Goal: Task Accomplishment & Management: Contribute content

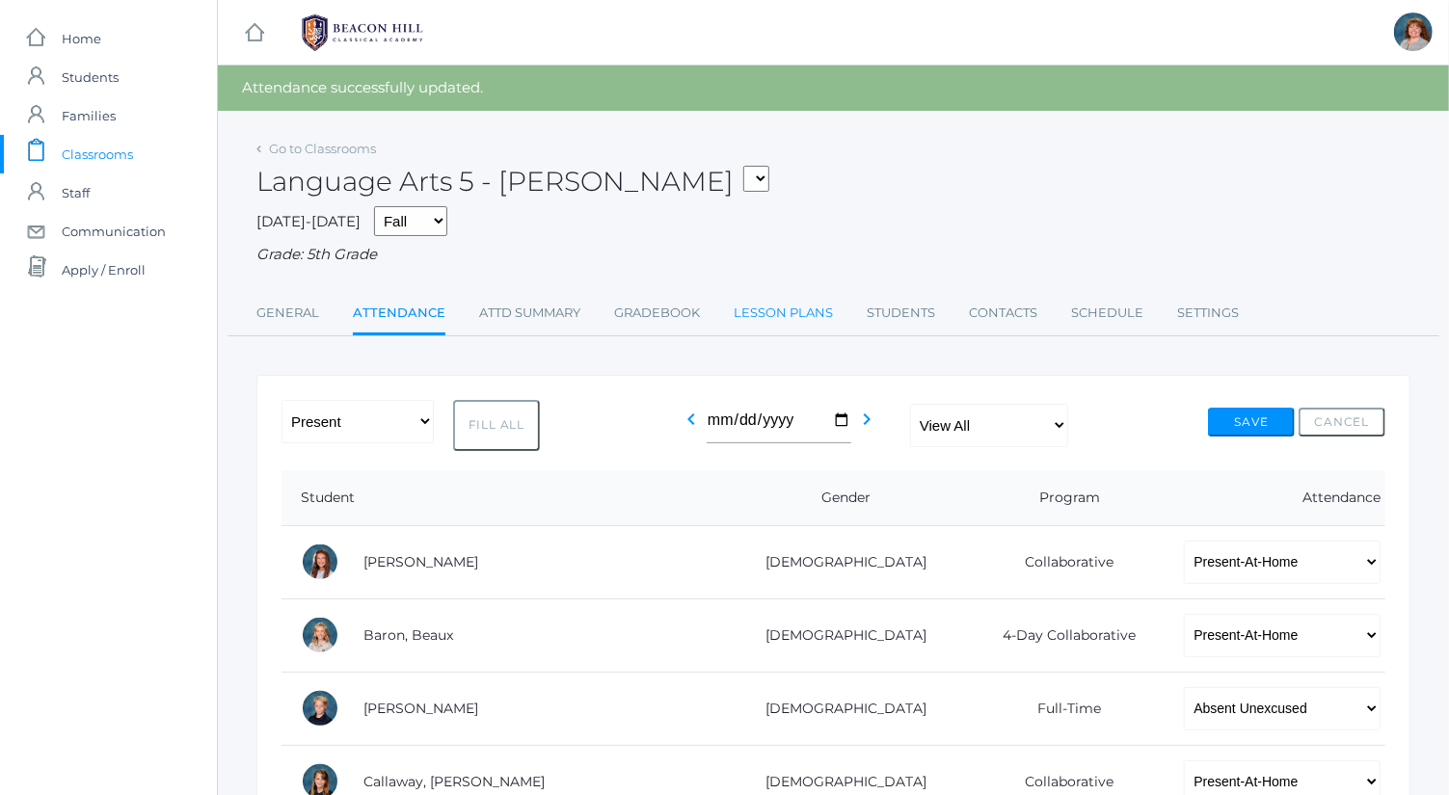
click at [748, 311] on link "Lesson Plans" at bounding box center [783, 313] width 99 height 39
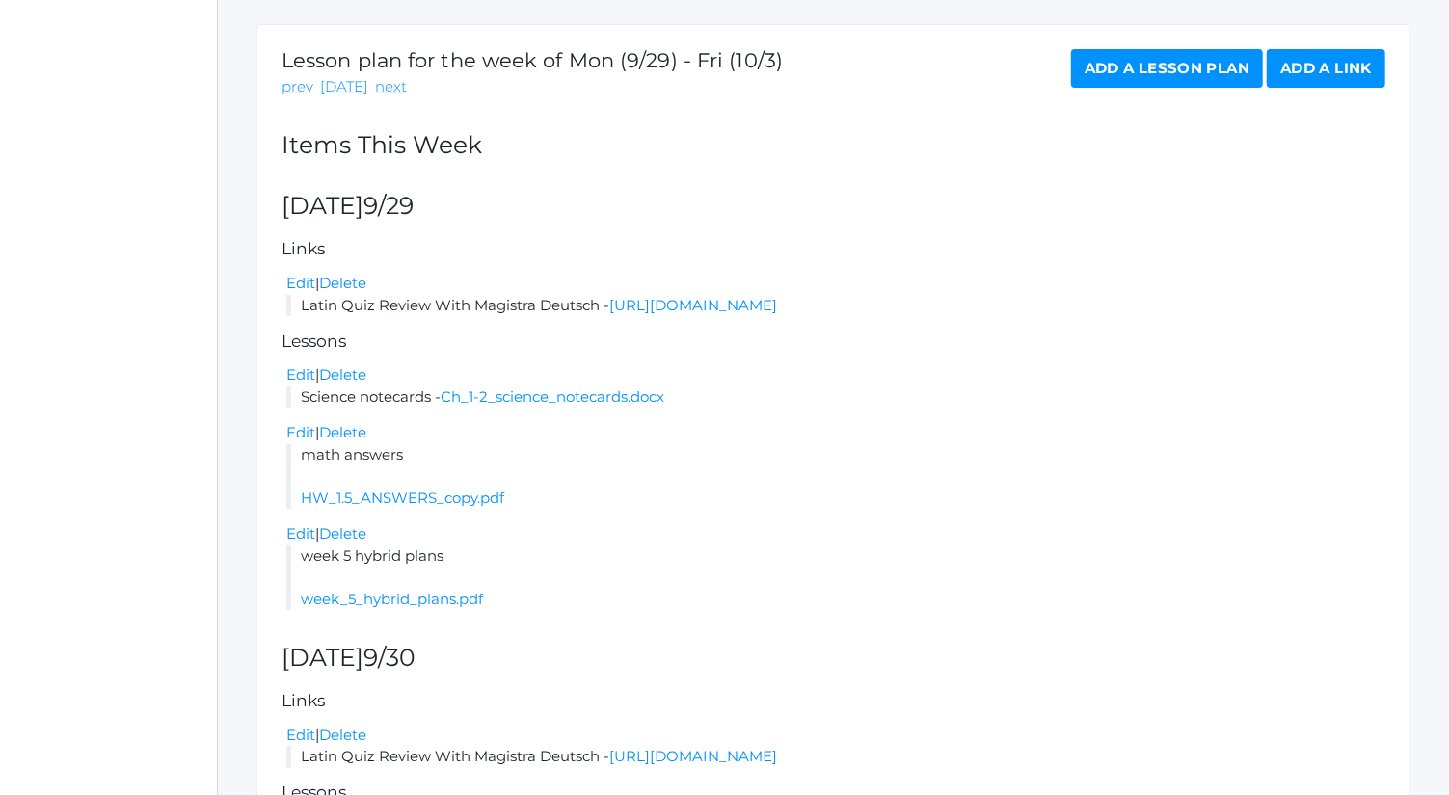
scroll to position [309, 0]
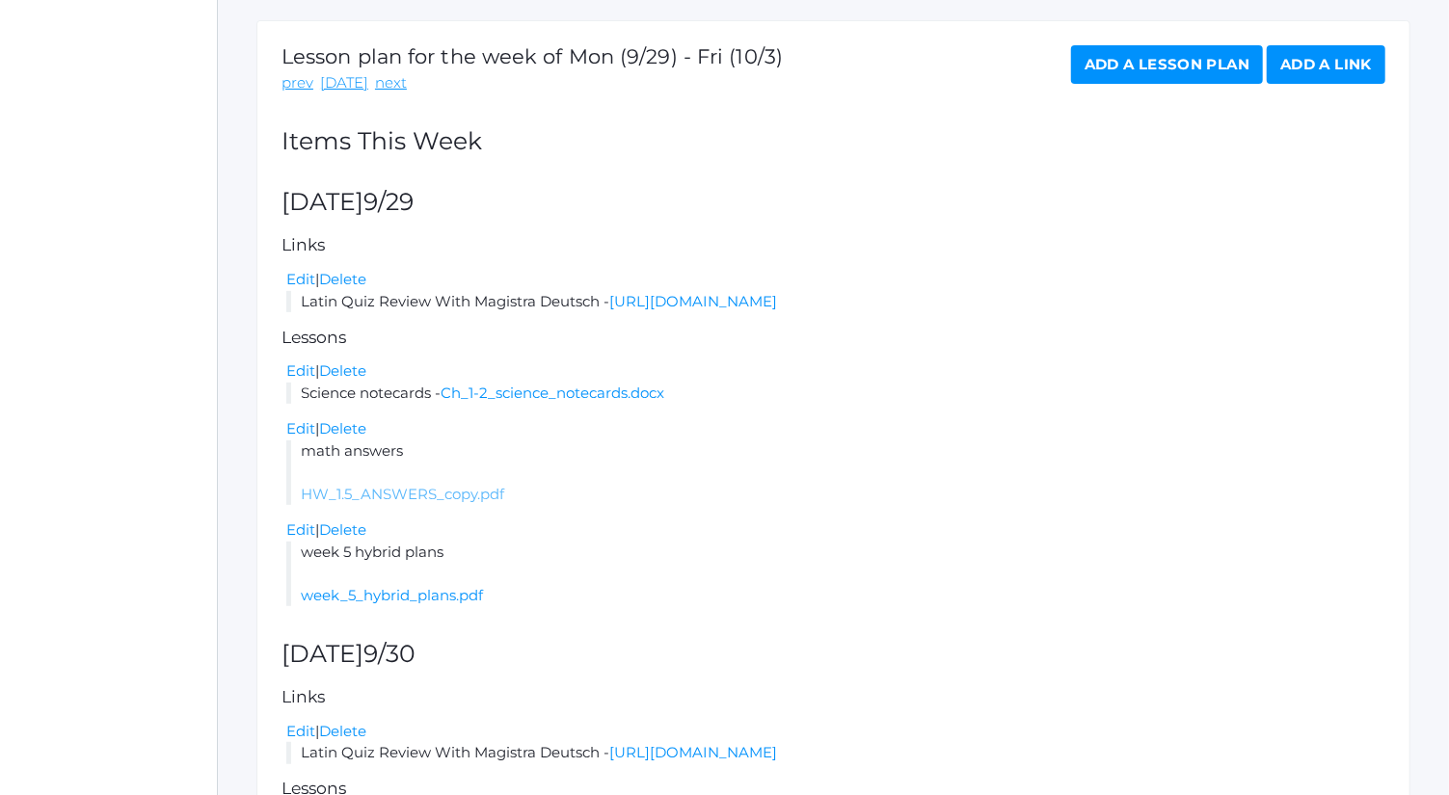
click at [444, 495] on link "HW_1.5_ANSWERS_copy.pdf" at bounding box center [402, 494] width 203 height 18
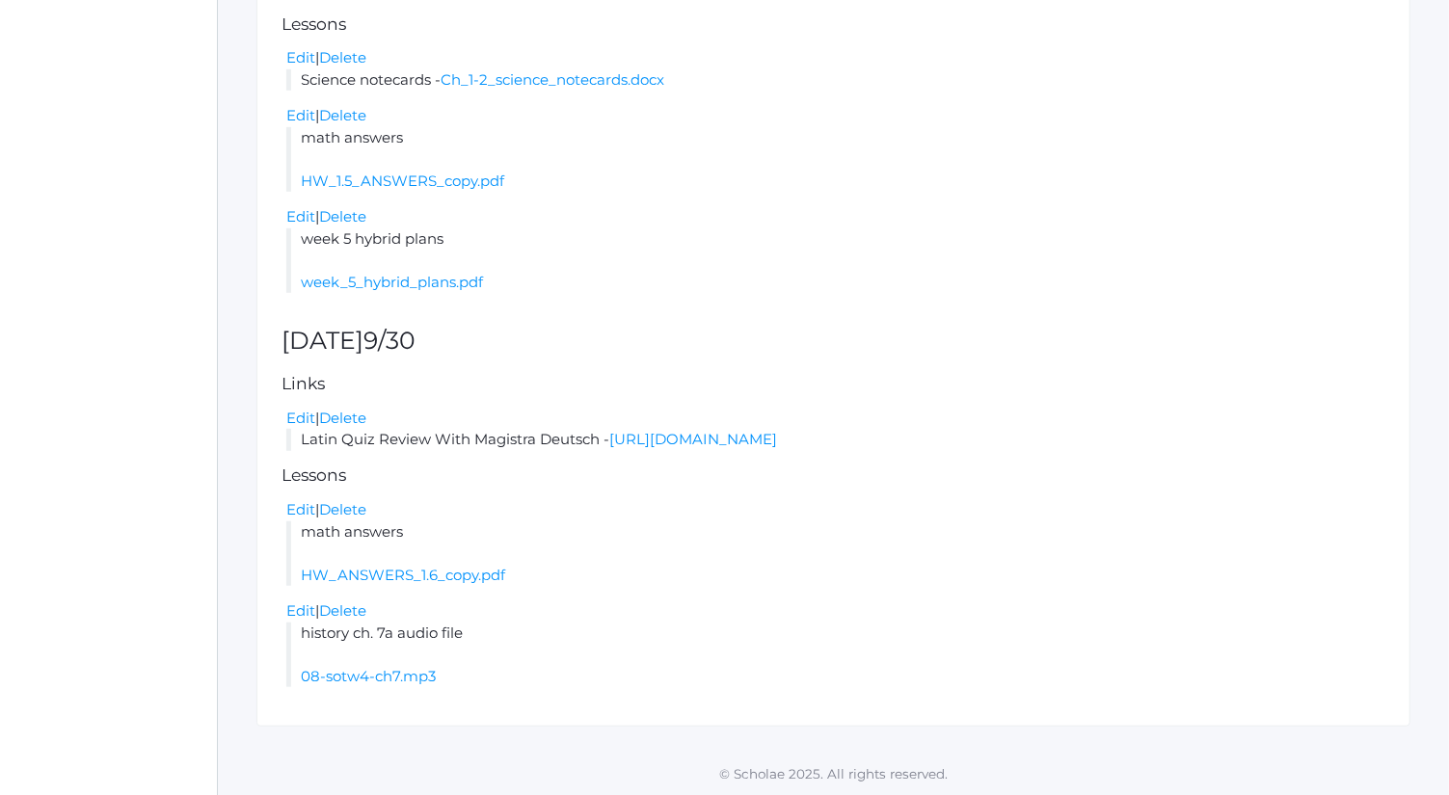
click at [465, 585] on div "Lesson plan for the week of Mon (9/29) - Fri (10/3) prev today next Add a Lesso…" at bounding box center [833, 217] width 1154 height 1020
click at [465, 576] on link "HW_ANSWERS_1.6_copy.pdf" at bounding box center [403, 575] width 204 height 18
drag, startPoint x: 359, startPoint y: 513, endPoint x: 836, endPoint y: 79, distance: 644.9
click at [359, 513] on link "Delete" at bounding box center [342, 509] width 47 height 18
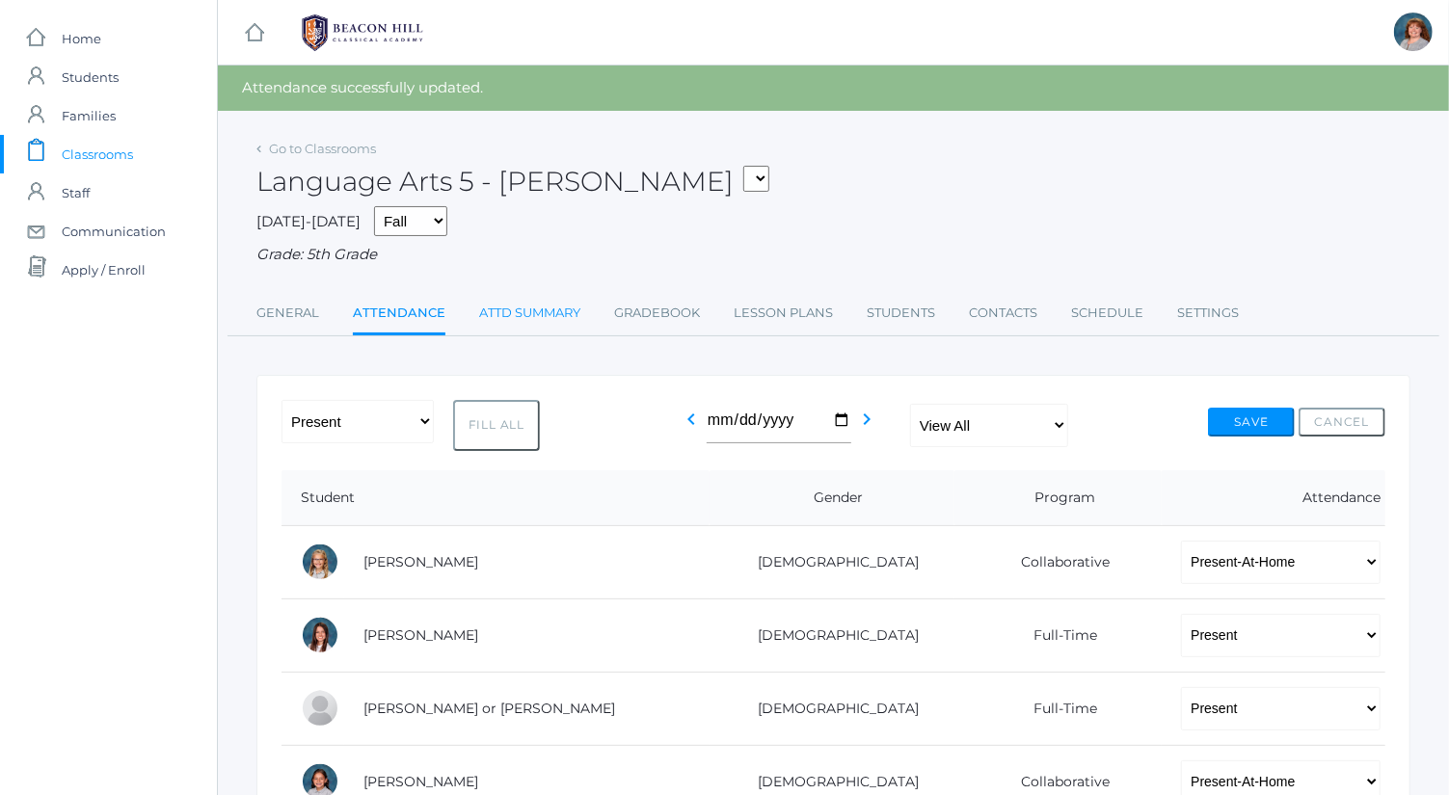
click at [526, 306] on link "Attd Summary" at bounding box center [529, 313] width 101 height 39
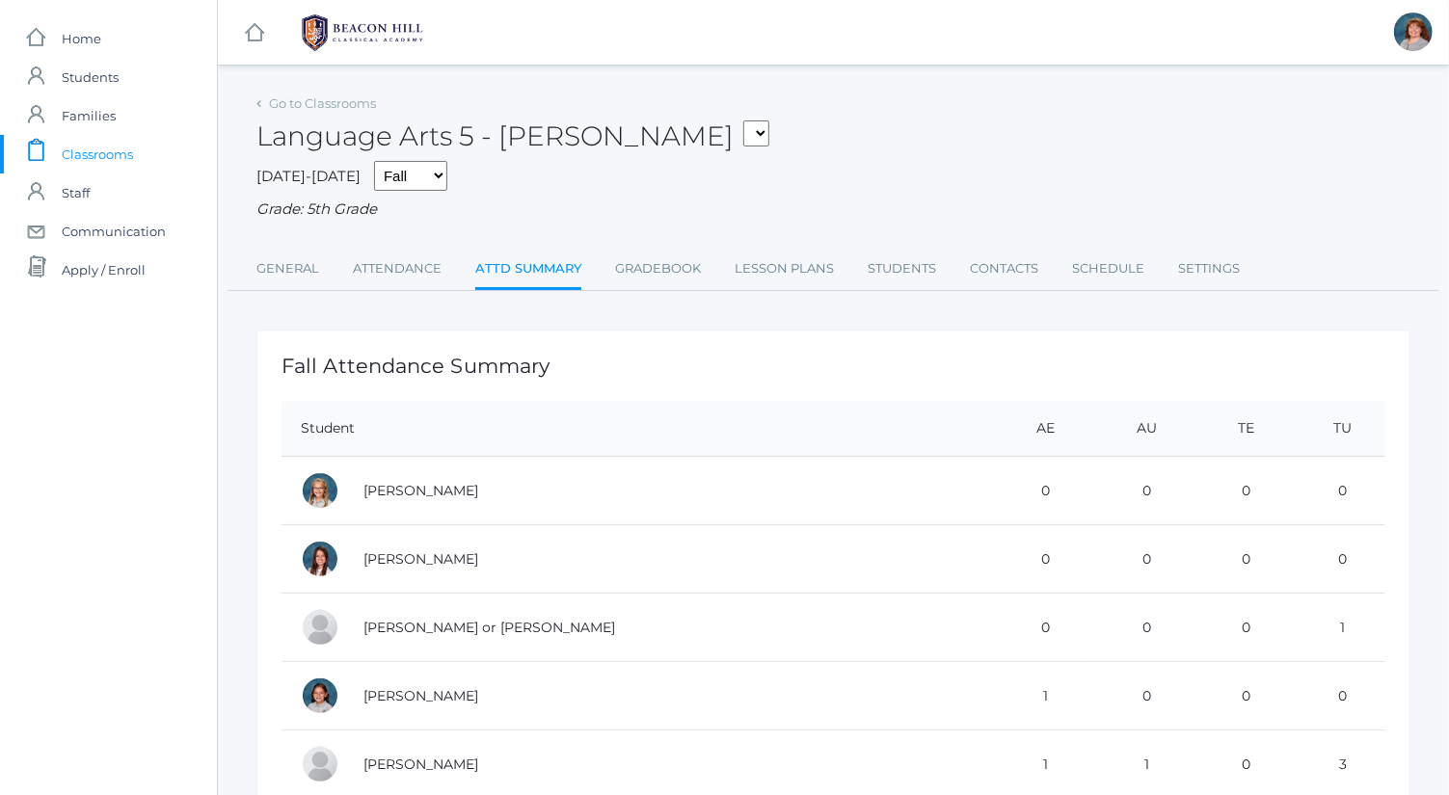
click at [790, 246] on div "Go to Classrooms Language Arts 5 - Salazar 05ART - Art 5 Bence 05CITIZEN - Citi…" at bounding box center [833, 190] width 1154 height 201
click at [791, 257] on link "Lesson Plans" at bounding box center [784, 269] width 99 height 39
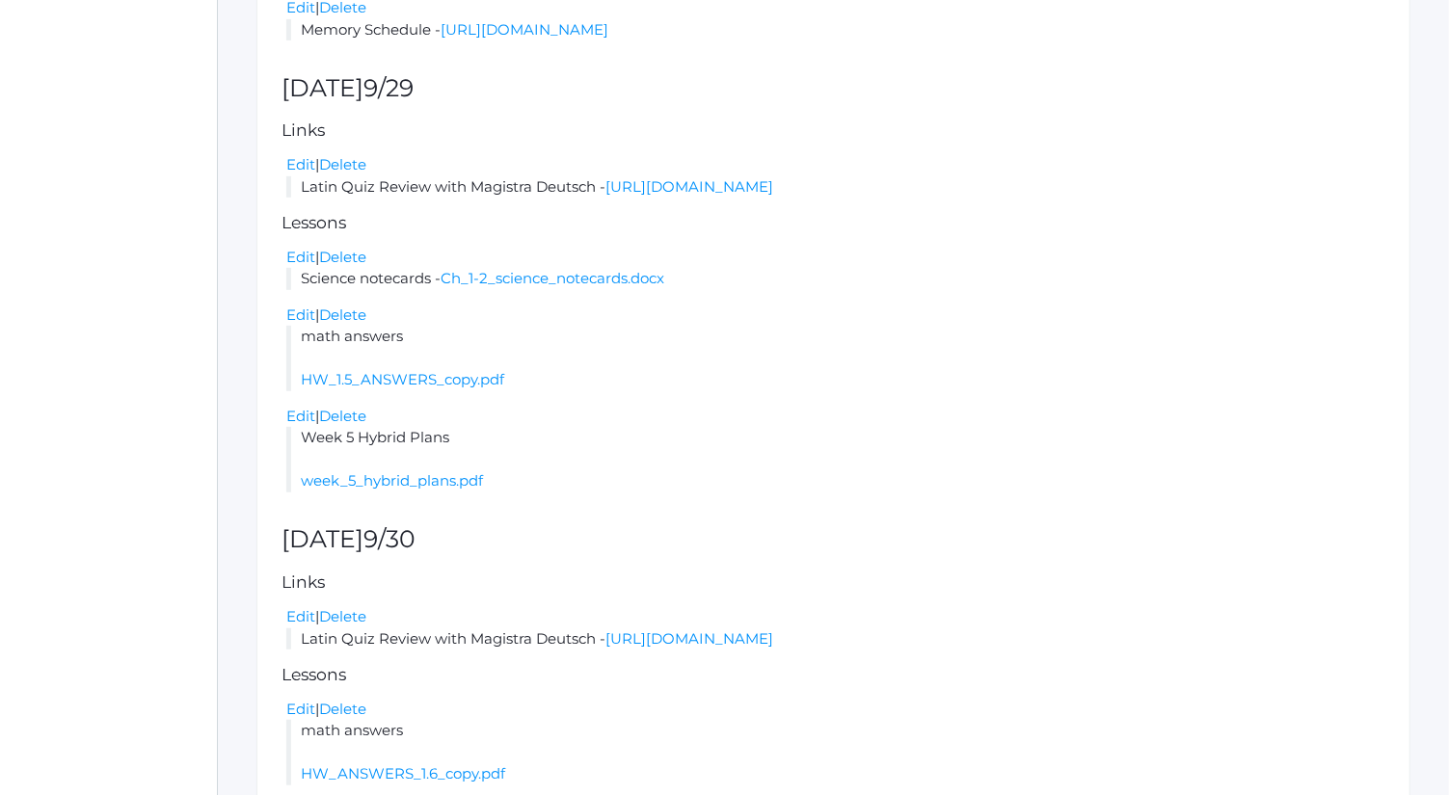
scroll to position [741, 0]
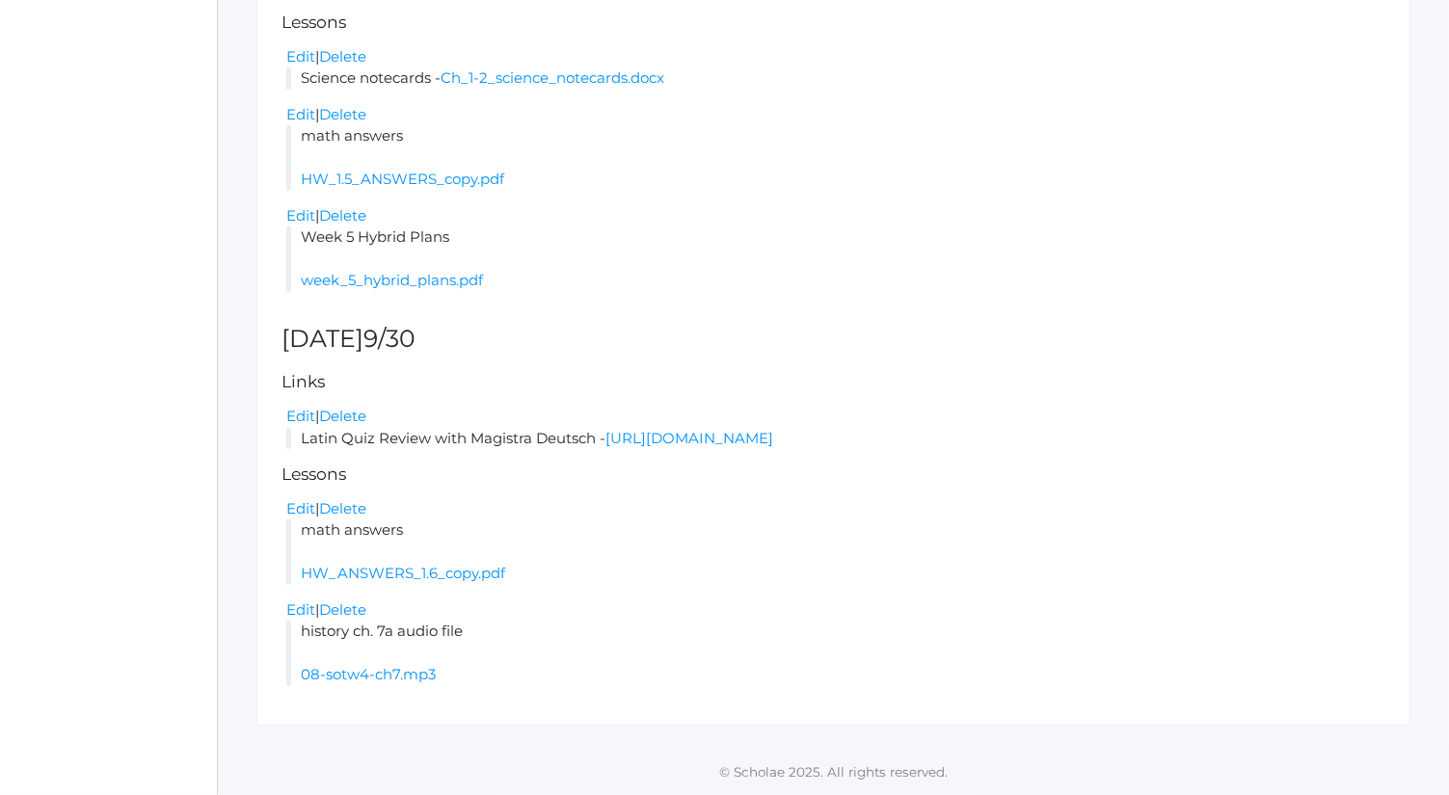
click at [504, 188] on li "math answers HW_1.5_ANSWERS_copy.pdf" at bounding box center [835, 158] width 1099 height 66
click at [486, 181] on link "HW_1.5_ANSWERS_copy.pdf" at bounding box center [402, 179] width 203 height 18
click at [472, 548] on li "math answers HW_ANSWERS_1.6_copy.pdf" at bounding box center [835, 553] width 1099 height 66
click at [469, 582] on link "HW_ANSWERS_1.6_copy.pdf" at bounding box center [403, 573] width 204 height 18
click at [464, 188] on link "HW_1.5_ANSWERS_copy.pdf" at bounding box center [402, 179] width 203 height 18
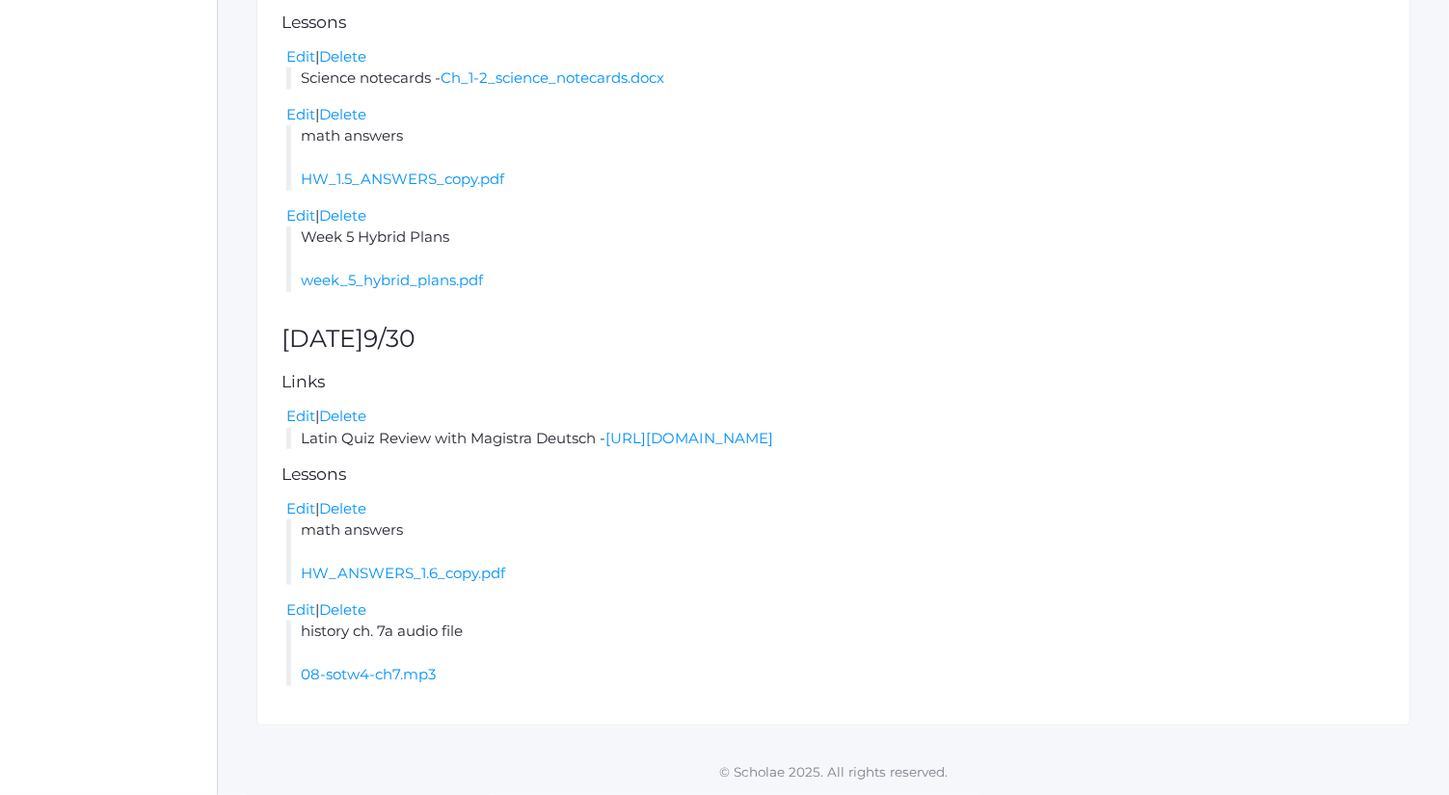
drag, startPoint x: 360, startPoint y: 514, endPoint x: 829, endPoint y: 79, distance: 639.9
click at [360, 514] on link "Delete" at bounding box center [342, 508] width 47 height 18
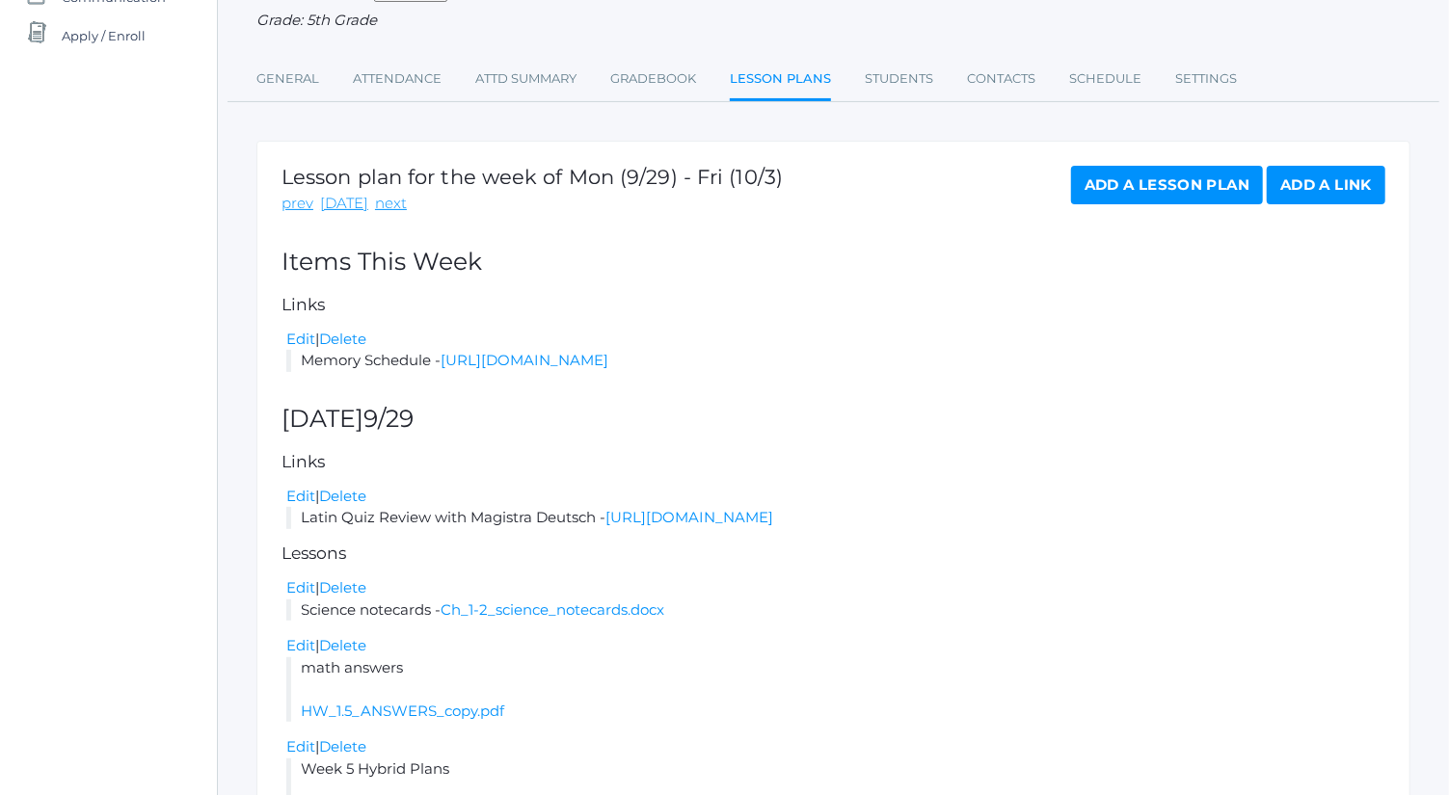
scroll to position [235, 0]
click at [1141, 171] on link "Add a Lesson Plan" at bounding box center [1167, 184] width 192 height 39
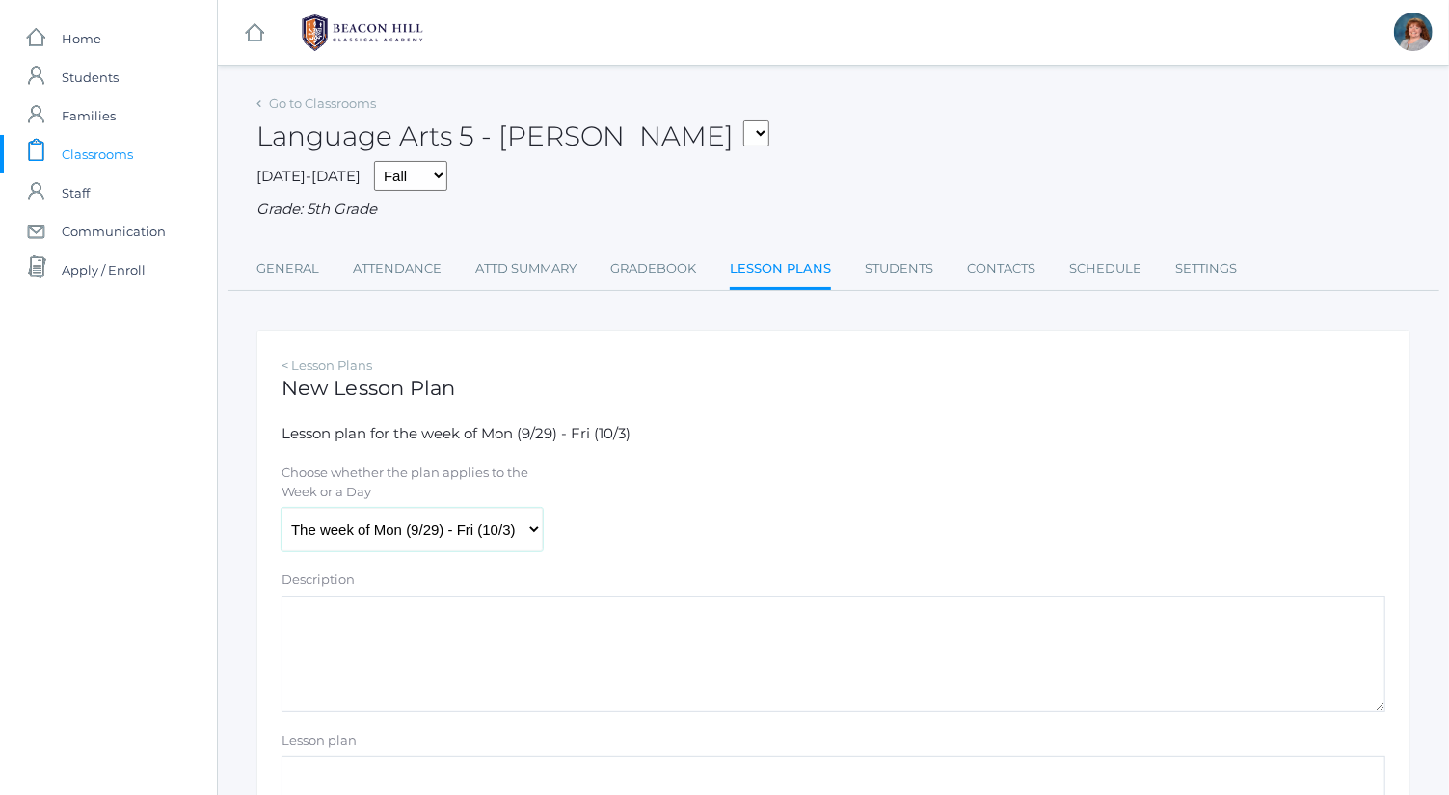
click at [411, 511] on select "The week of Mon (9/29) - Fri (10/3) Monday (9/29) Tuesday (9/30) Wednesday (10/…" at bounding box center [411, 529] width 261 height 43
select select "2025-09-30"
click at [281, 508] on select "The week of Mon (9/29) - Fri (10/3) Monday (9/29) Tuesday (9/30) Wednesday (10/…" at bounding box center [411, 529] width 261 height 43
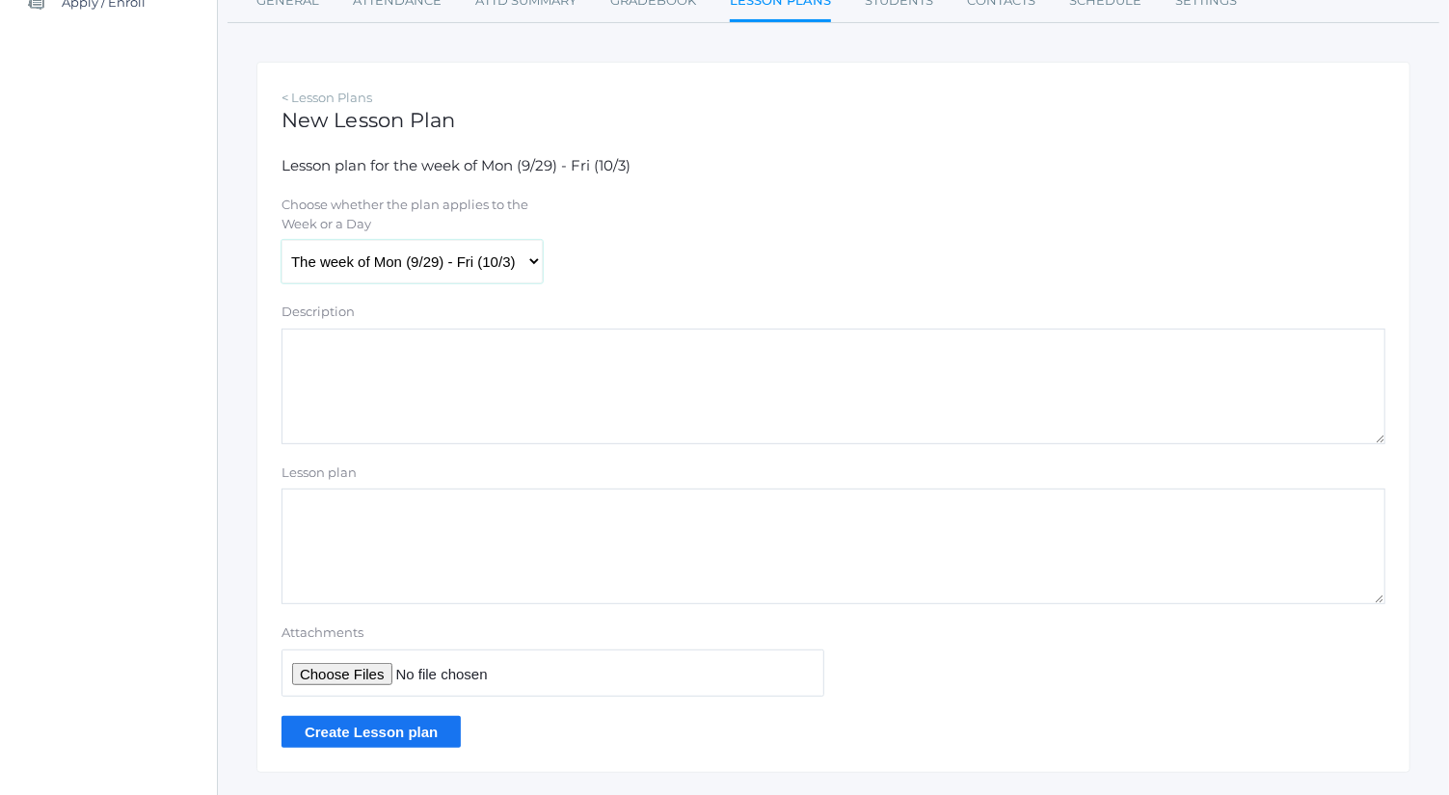
scroll to position [312, 0]
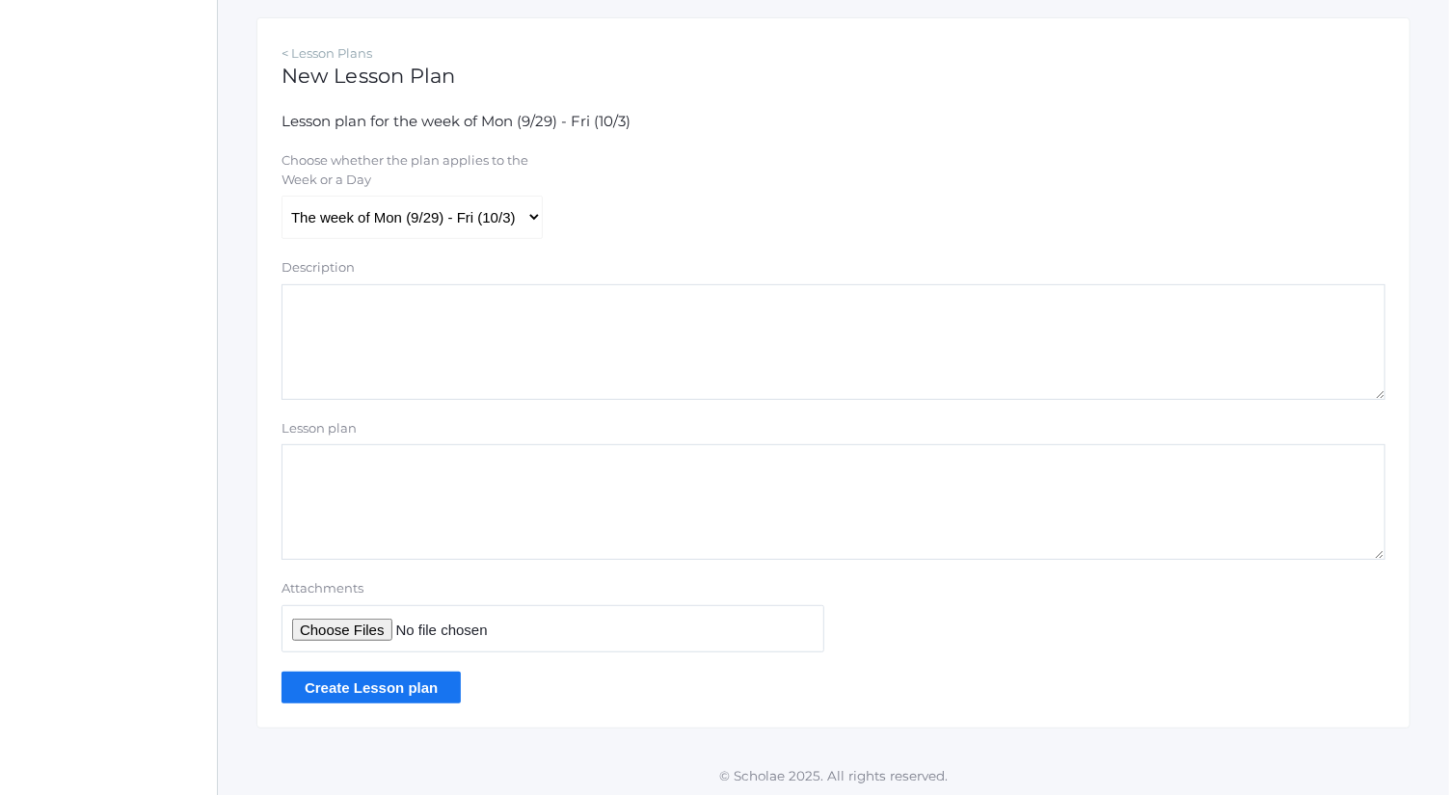
click at [495, 546] on textarea "Lesson plan" at bounding box center [833, 502] width 1104 height 116
type textarea "math answers"
click at [349, 630] on input "Attachments" at bounding box center [552, 628] width 543 height 47
type input "C:\fakepath\1.6 R Key.pdf"
click at [418, 683] on input "Create Lesson plan" at bounding box center [370, 688] width 179 height 32
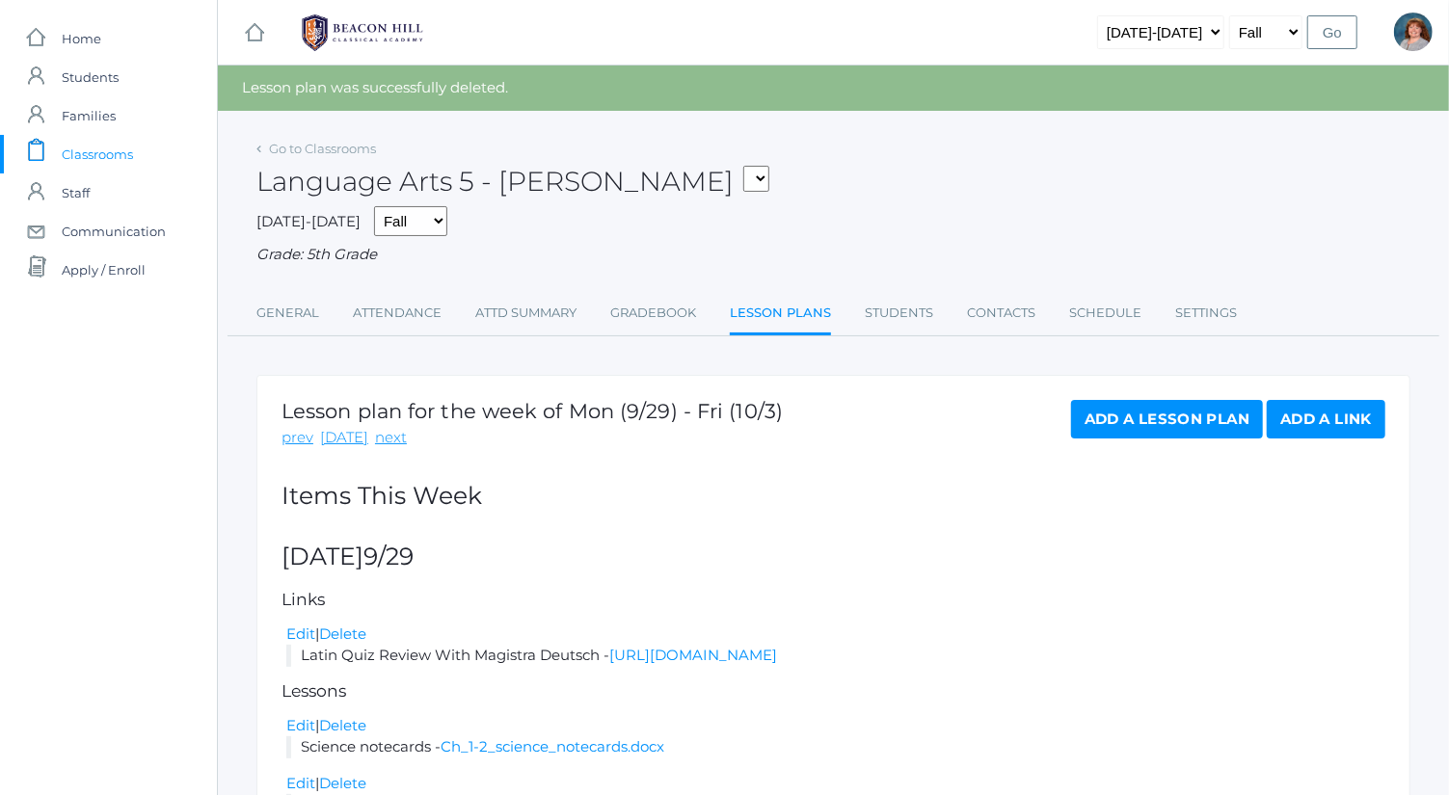
click at [1140, 439] on div "Add a Lesson Plan Add a Link" at bounding box center [1228, 424] width 314 height 49
click at [1158, 418] on link "Add a Lesson Plan" at bounding box center [1167, 419] width 192 height 39
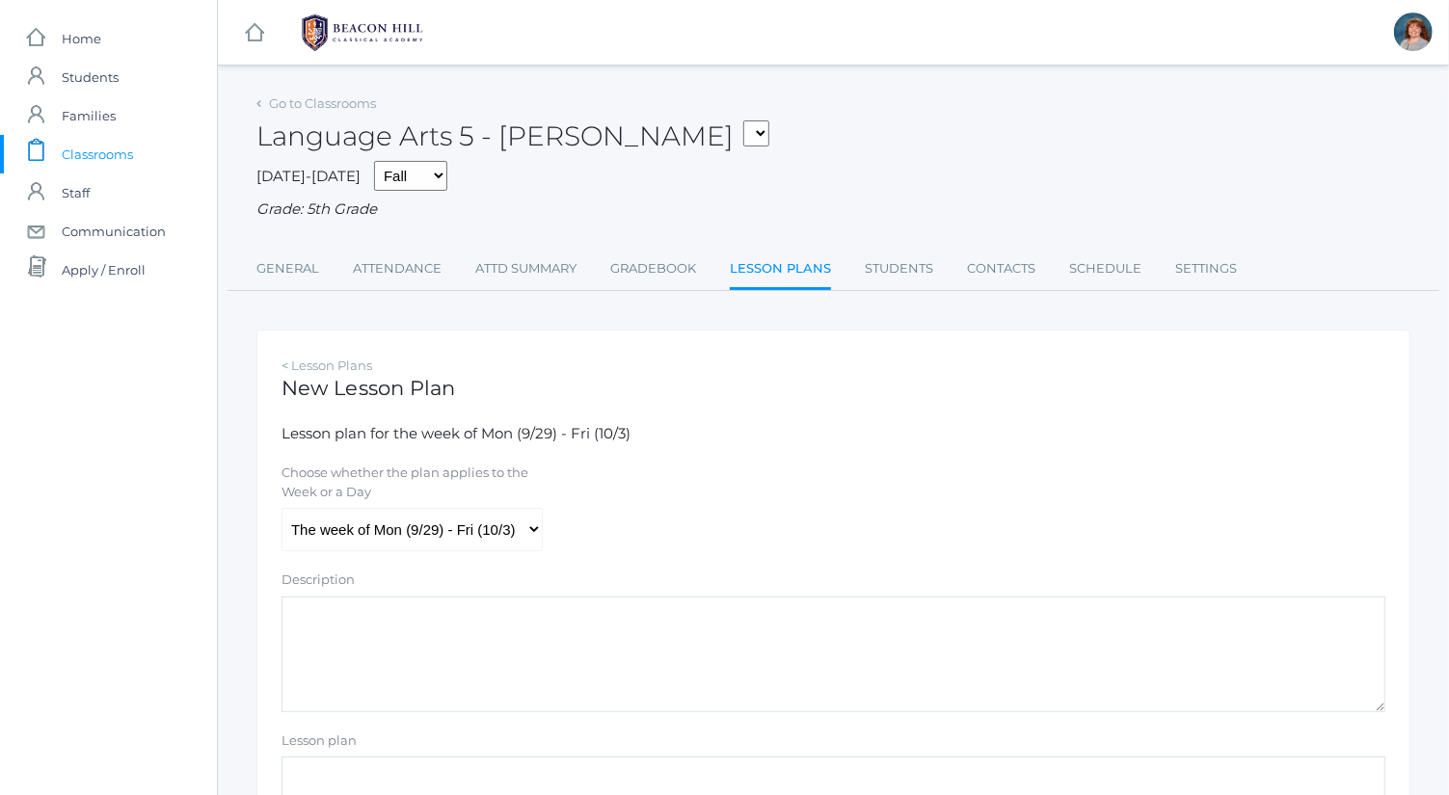
click at [442, 504] on div "Choose whether the plan applies to the Week or a Day" at bounding box center [411, 486] width 261 height 44
click at [458, 530] on select "The week of Mon (9/29) - Fri (10/3) Monday (9/29) Tuesday (9/30) Wednesday (10/…" at bounding box center [411, 529] width 261 height 43
select select "2025-09-30"
click at [281, 508] on select "The week of Mon (9/29) - Fri (10/3) Monday (9/29) Tuesday (9/30) Wednesday (10/…" at bounding box center [411, 529] width 261 height 43
click at [543, 690] on textarea "Description" at bounding box center [833, 655] width 1104 height 116
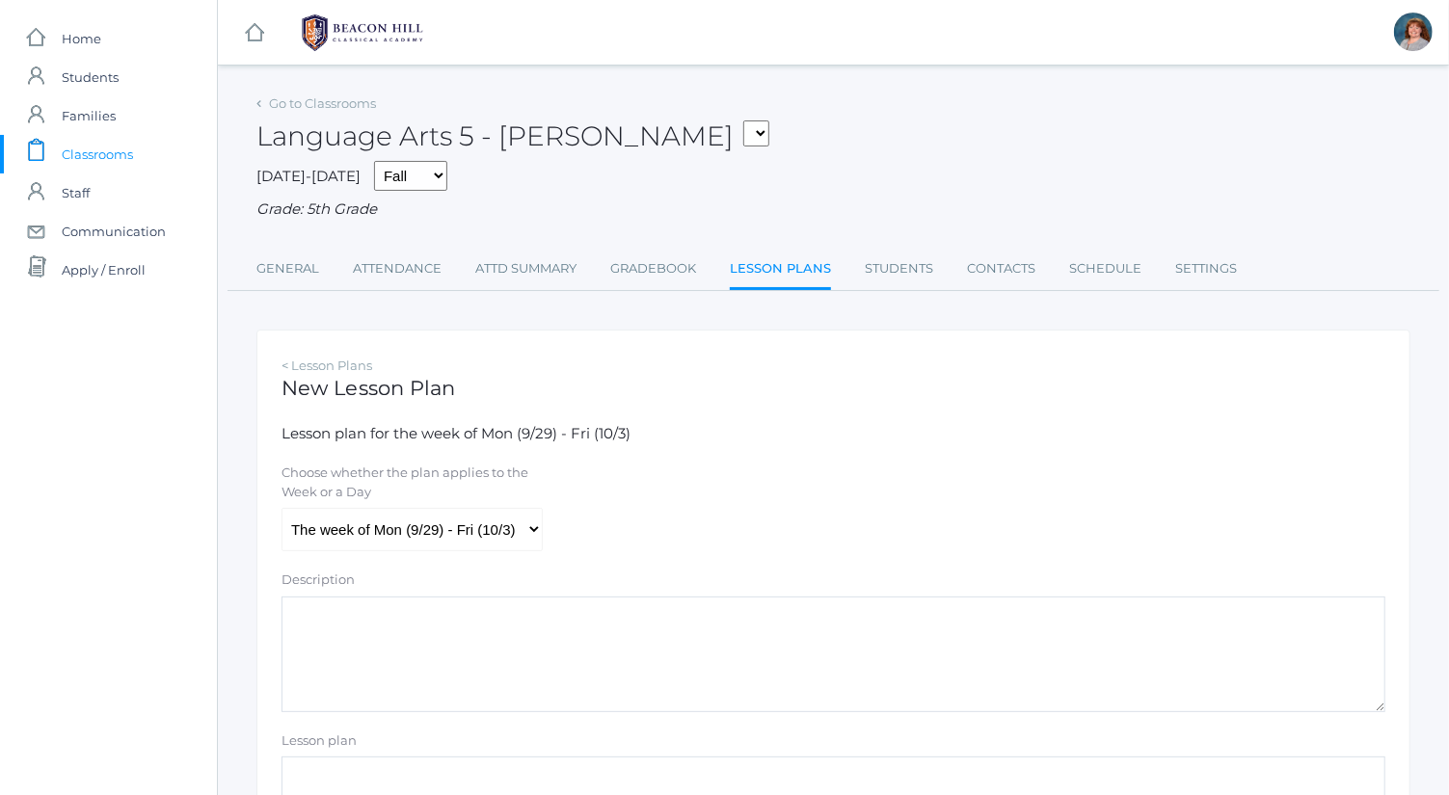
type textarea "M"
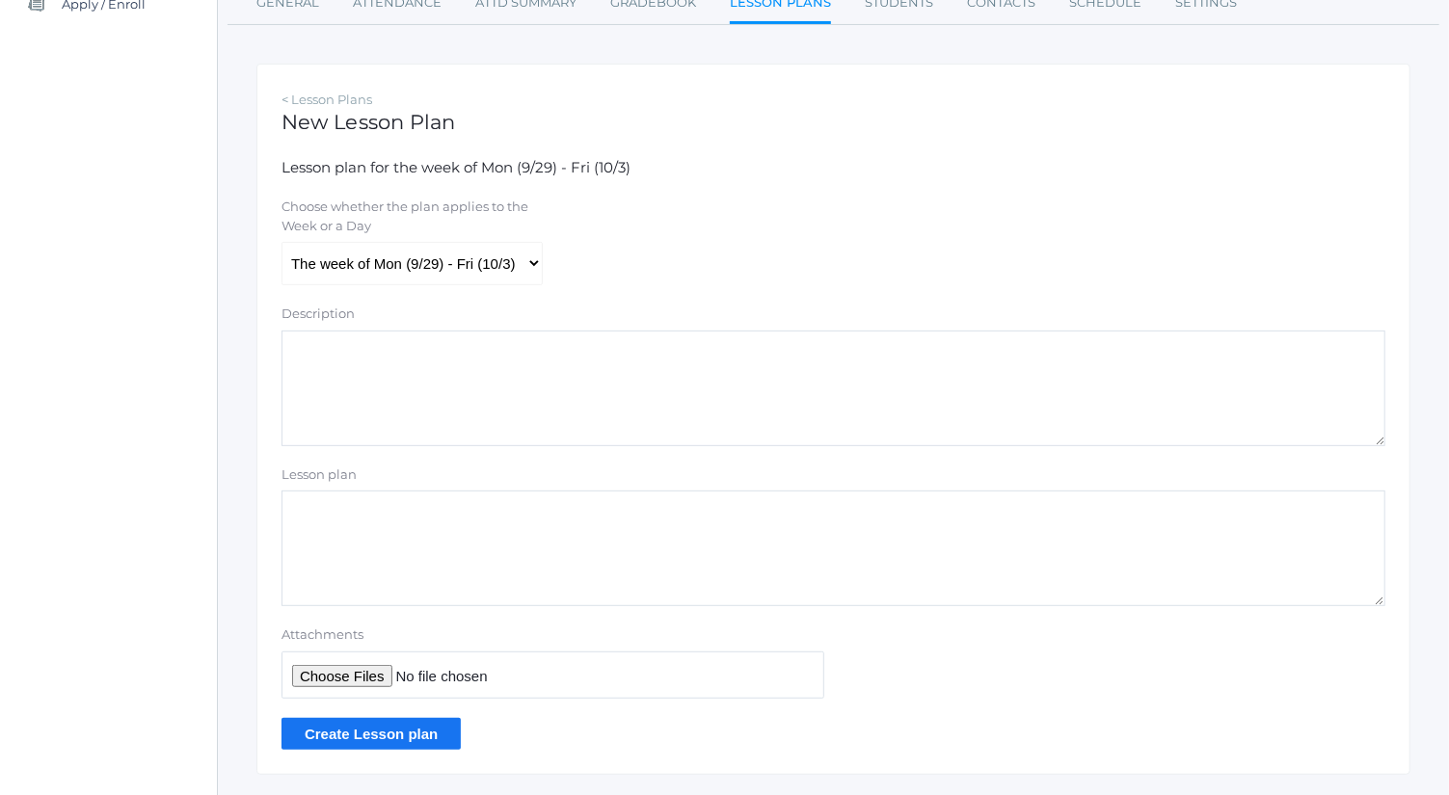
scroll to position [267, 0]
click at [479, 599] on textarea "Lesson plan" at bounding box center [833, 548] width 1104 height 116
type textarea "math answers"
click at [364, 664] on input "Attachments" at bounding box center [552, 674] width 543 height 47
type input "C:\fakepath\1.6 R Key.pdf"
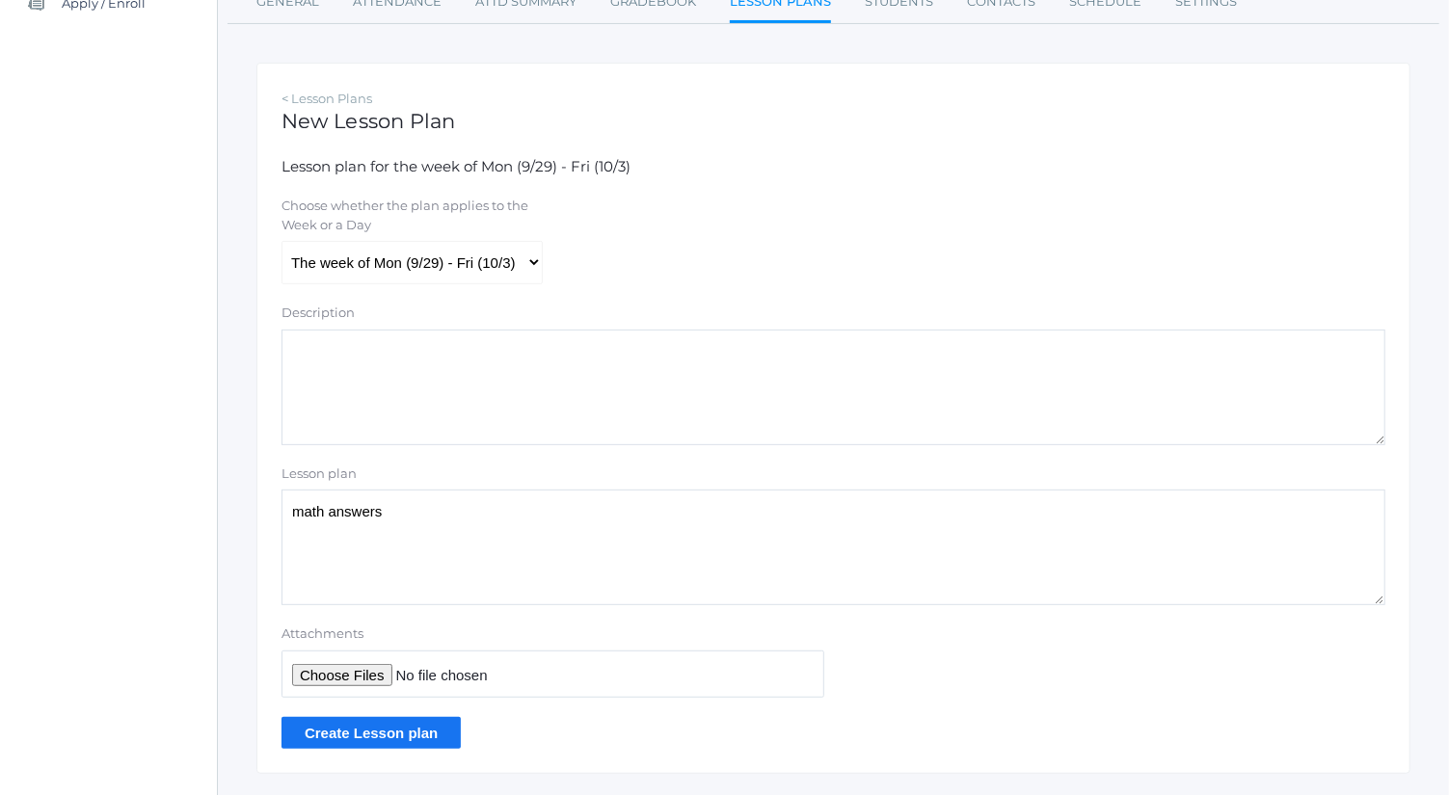
click at [398, 725] on input "Create Lesson plan" at bounding box center [370, 733] width 179 height 32
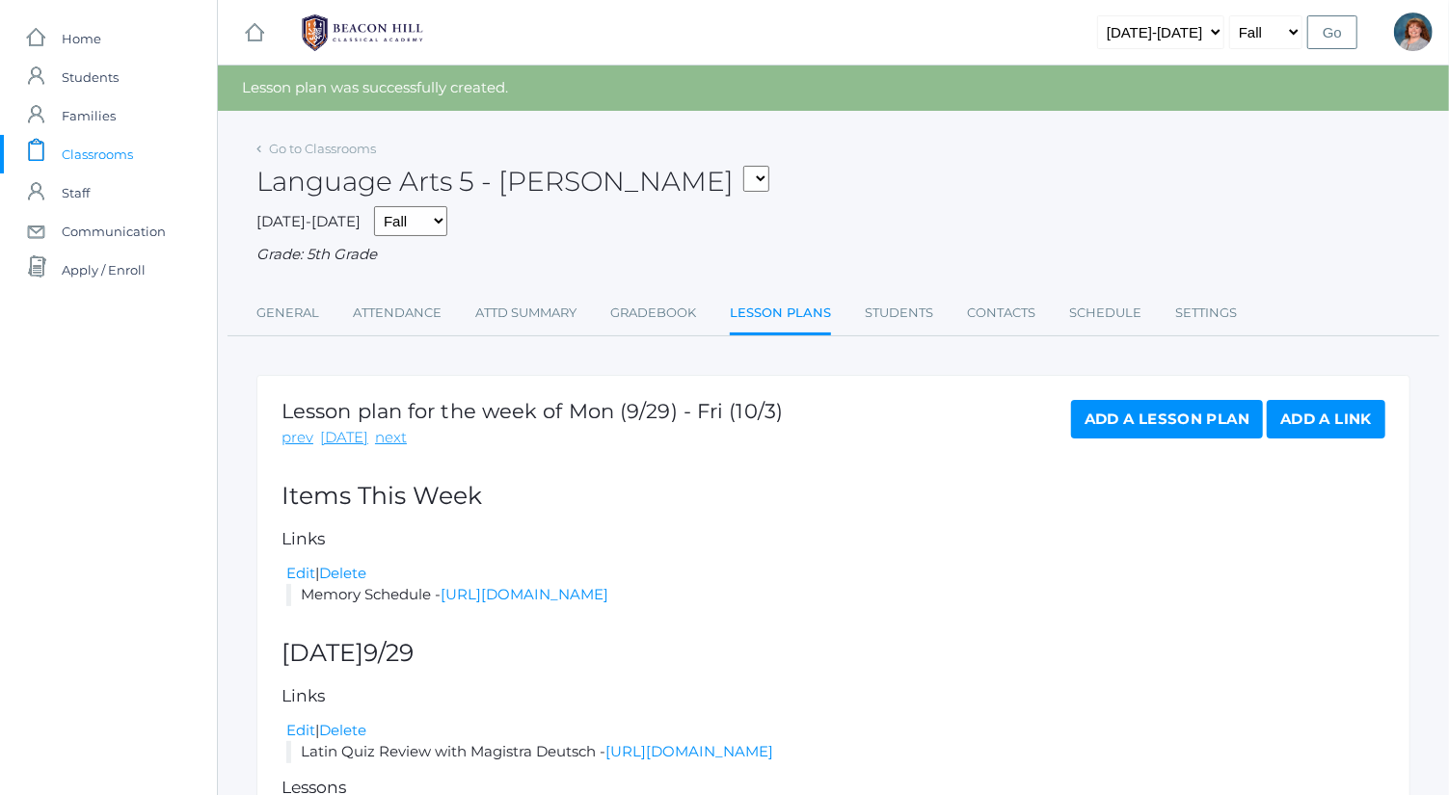
scroll to position [278, 0]
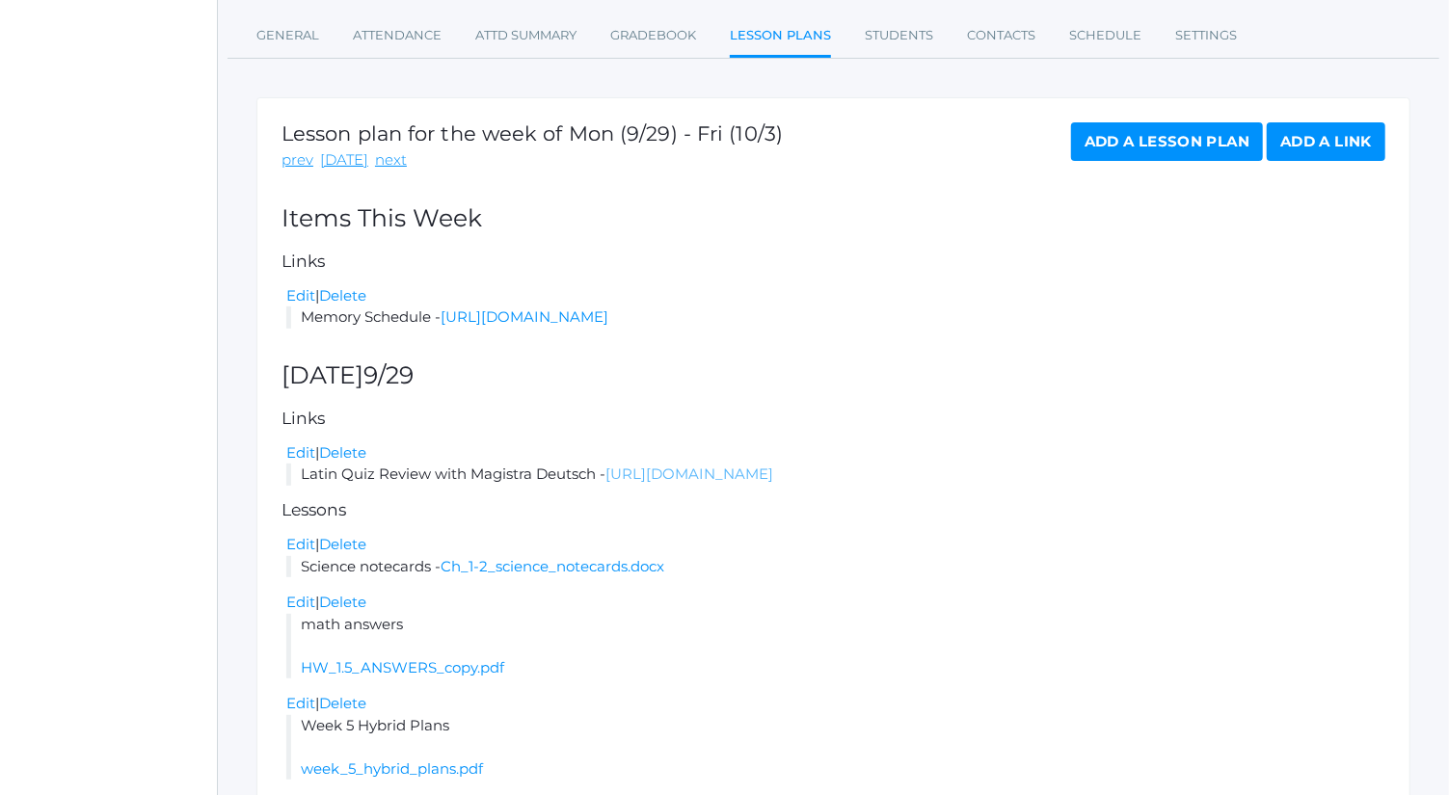
click at [671, 483] on link "[URL][DOMAIN_NAME]" at bounding box center [689, 474] width 168 height 18
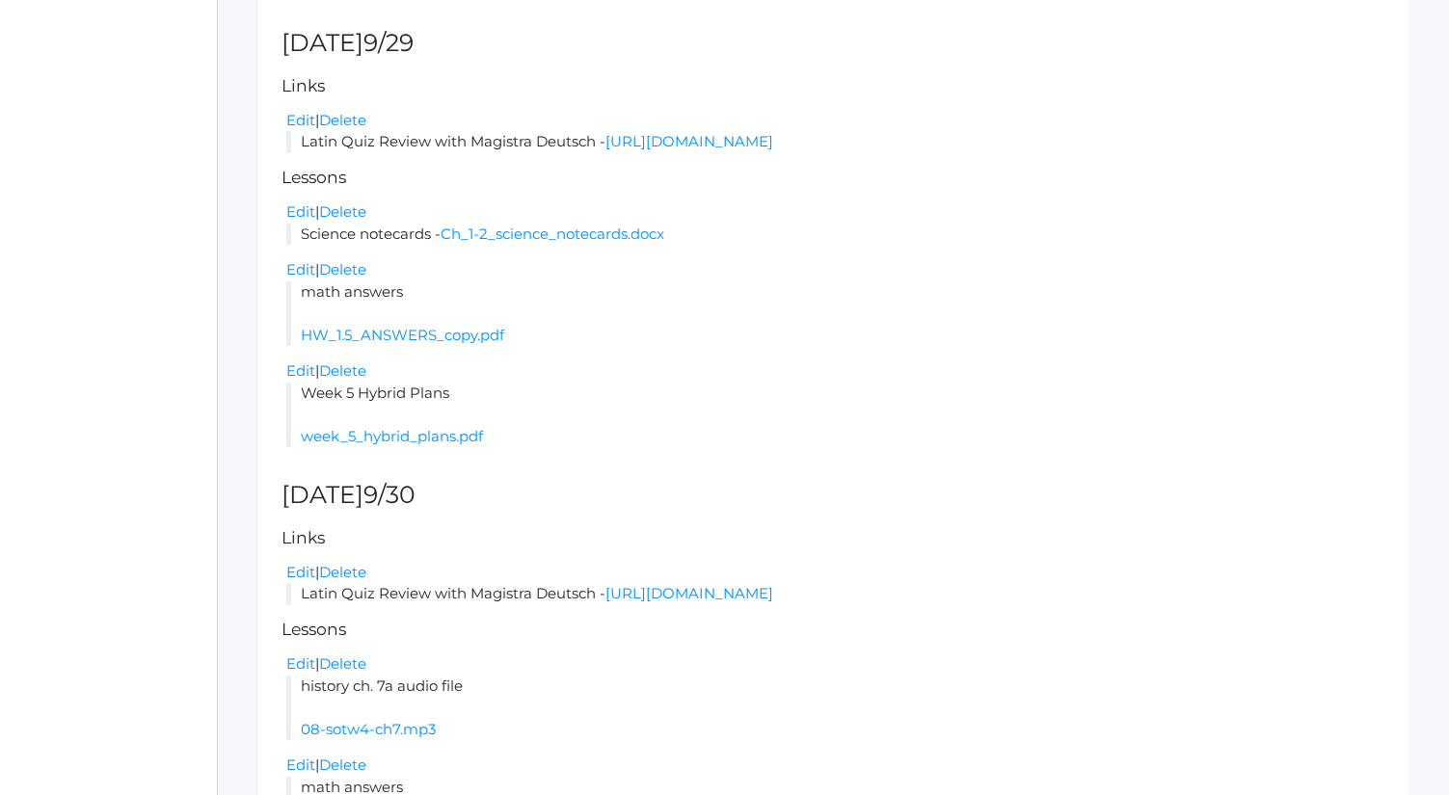
scroll to position [602, 0]
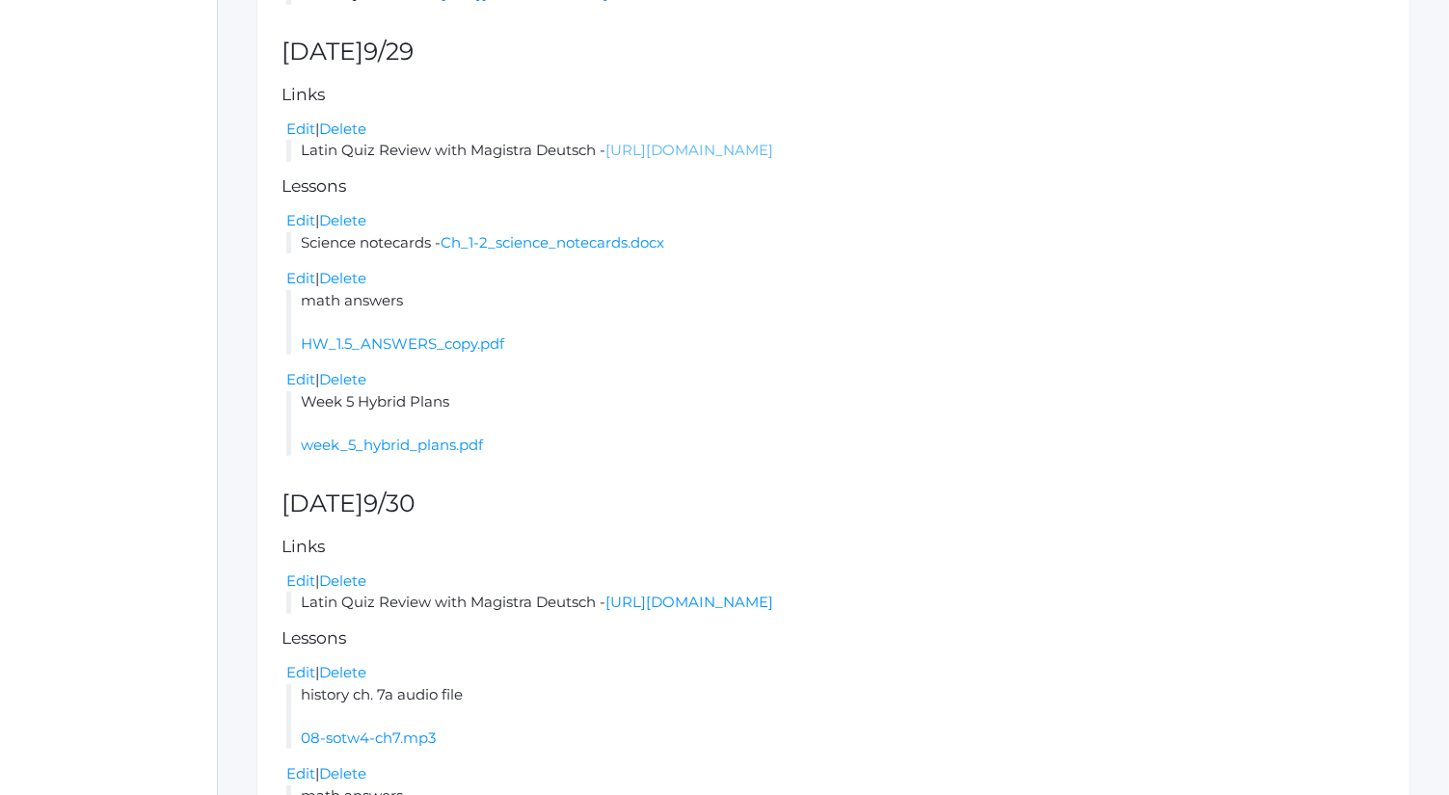
click at [757, 159] on link "[URL][DOMAIN_NAME]" at bounding box center [689, 150] width 168 height 18
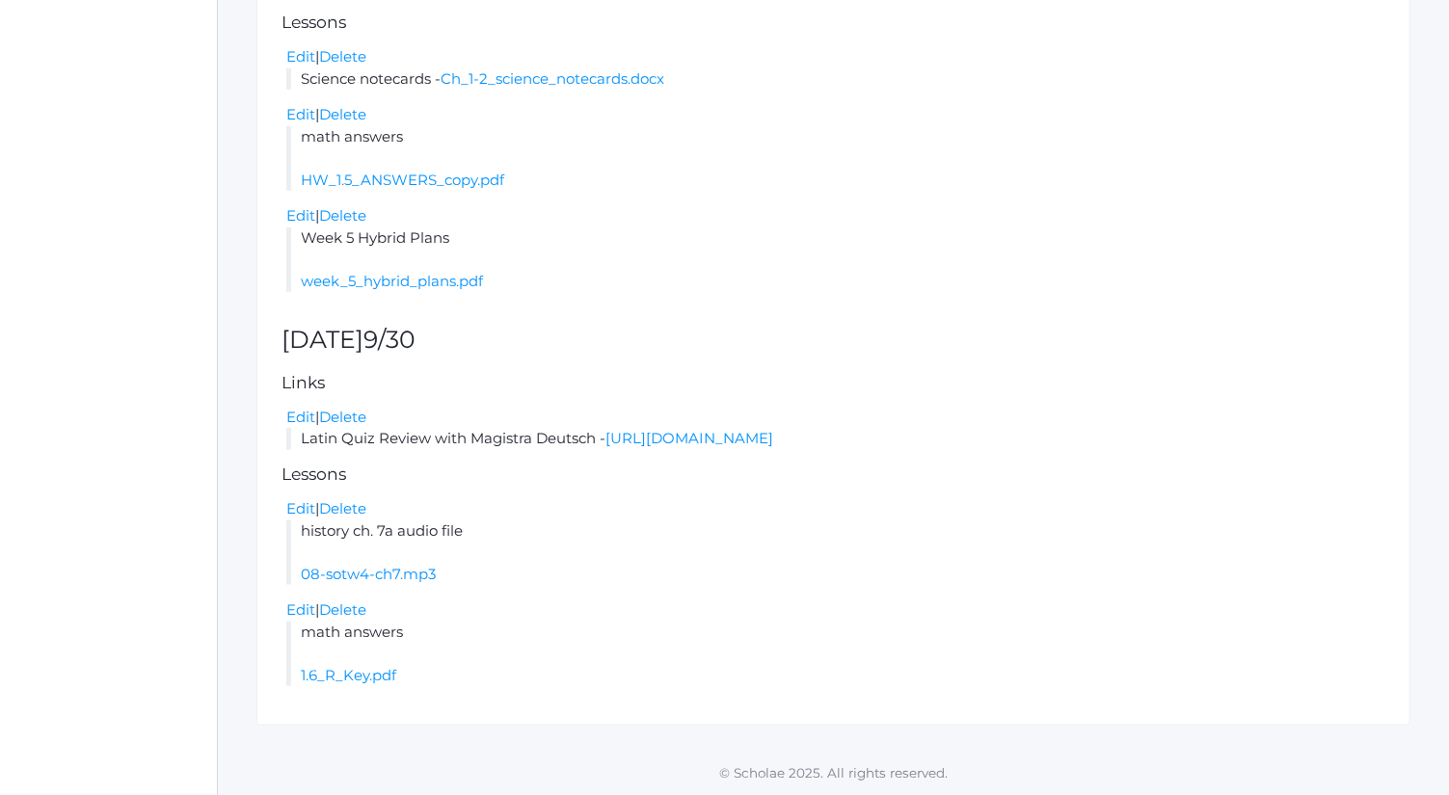
scroll to position [786, 0]
click at [682, 436] on link "[URL][DOMAIN_NAME]" at bounding box center [689, 438] width 168 height 18
